Goal: Navigation & Orientation: Find specific page/section

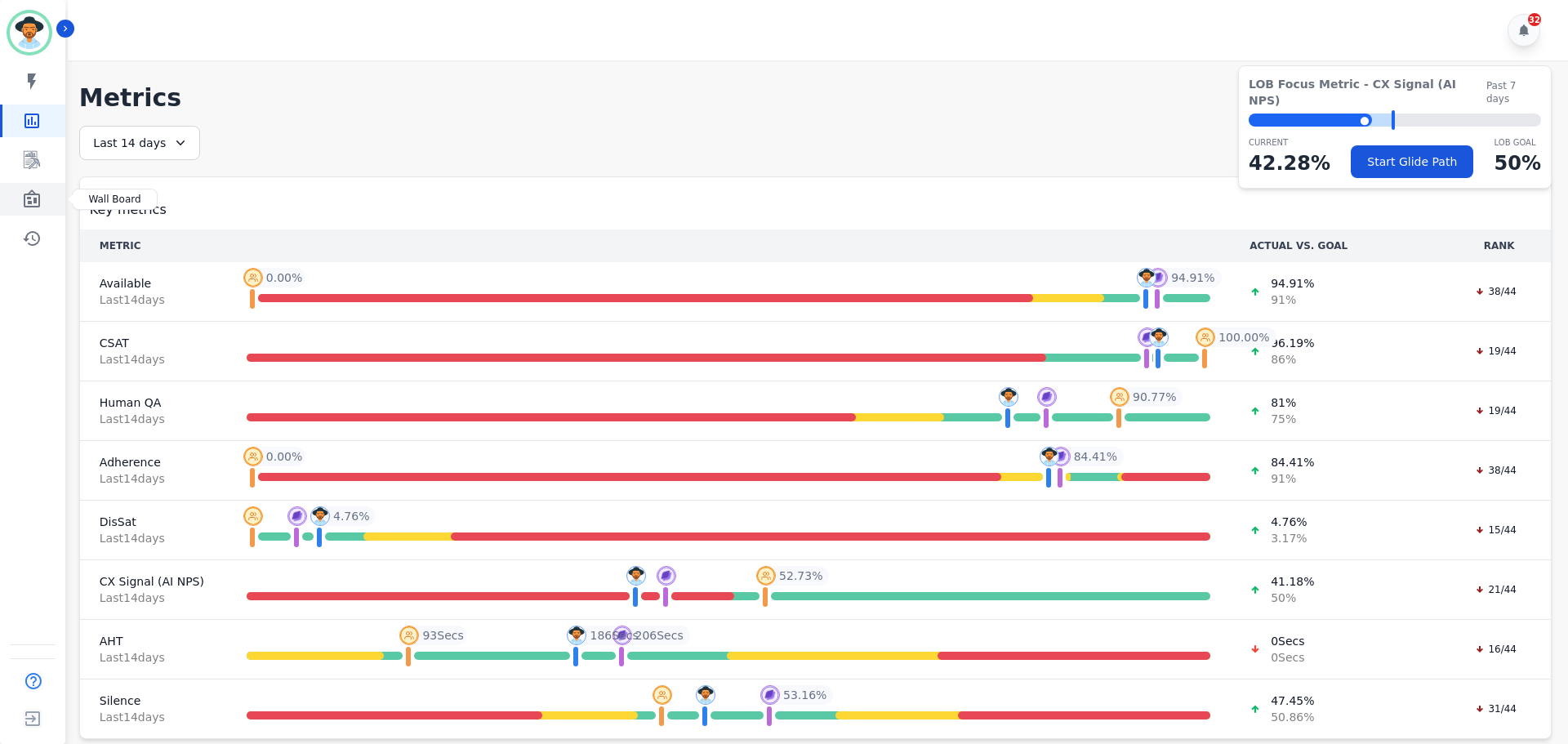
click at [40, 210] on link "Sidebar" at bounding box center [34, 199] width 63 height 32
